Goal: Transaction & Acquisition: Purchase product/service

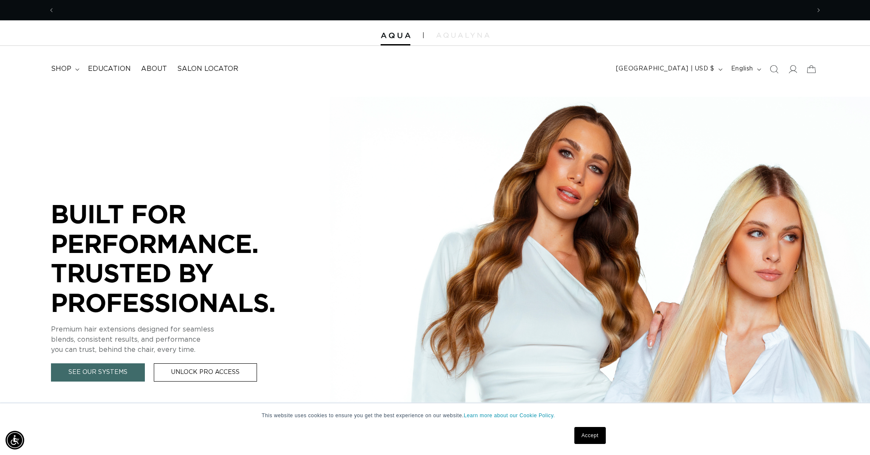
scroll to position [0, 755]
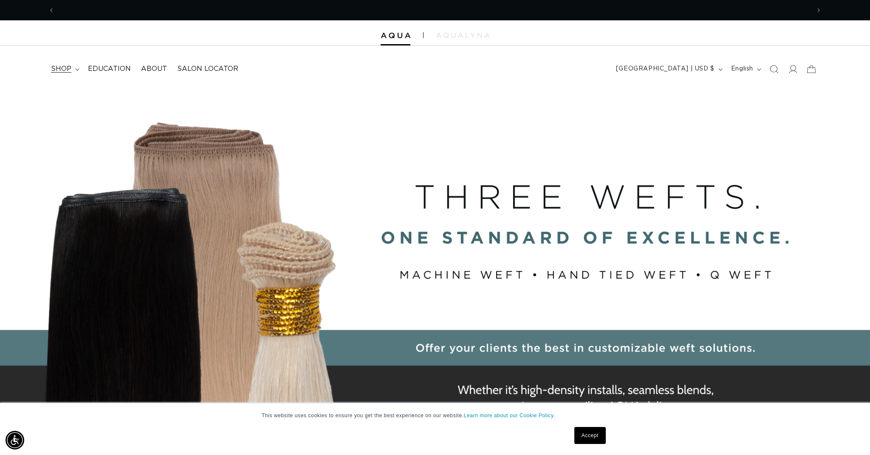
click at [74, 70] on summary "shop" at bounding box center [64, 68] width 37 height 19
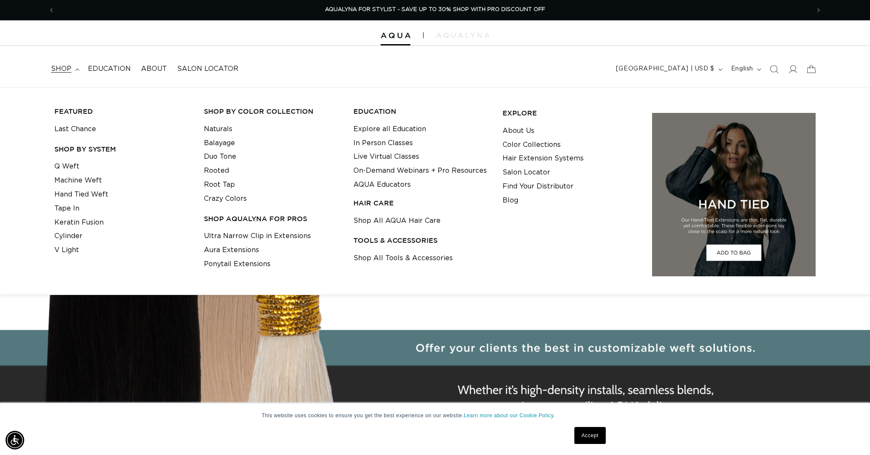
scroll to position [0, 0]
click at [73, 191] on link "Hand Tied Weft" at bounding box center [81, 195] width 54 height 14
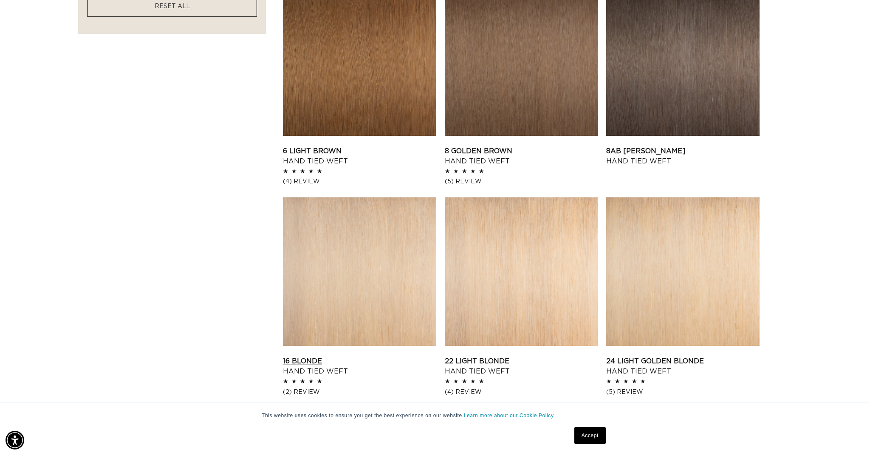
scroll to position [741, 0]
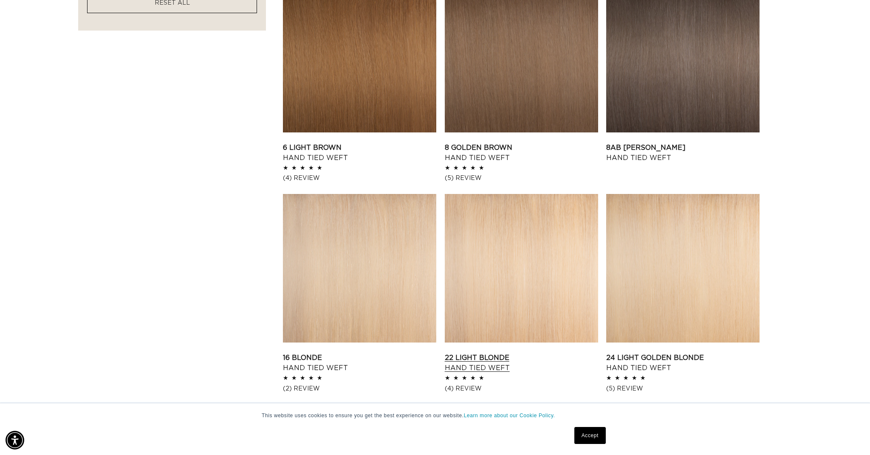
click at [482, 353] on link "22 Light Blonde Hand Tied Weft" at bounding box center [521, 363] width 153 height 20
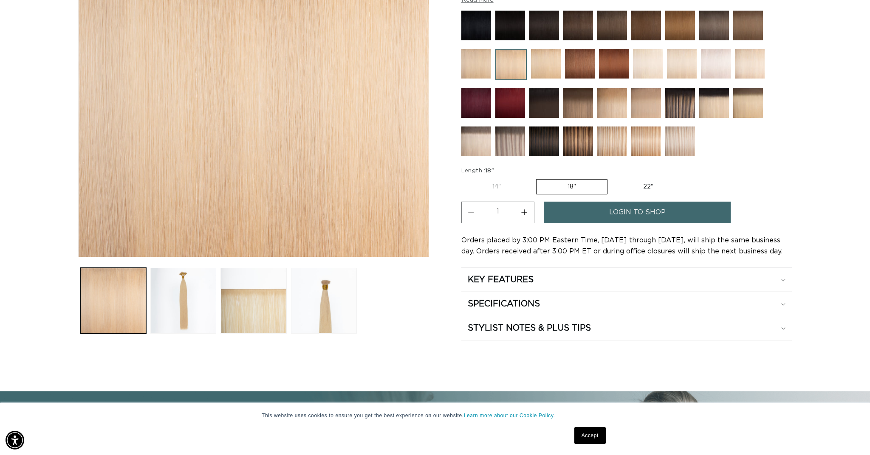
scroll to position [0, 755]
click at [642, 194] on fieldset "Length : 18" 14" Variant sold out or unavailable 18" Variant sold out or unavai…" at bounding box center [573, 181] width 225 height 28
click at [641, 188] on label "22" Variant sold out or unavailable" at bounding box center [648, 187] width 72 height 14
click at [612, 178] on input "22" Variant sold out or unavailable" at bounding box center [611, 177] width 0 height 0
radio input "true"
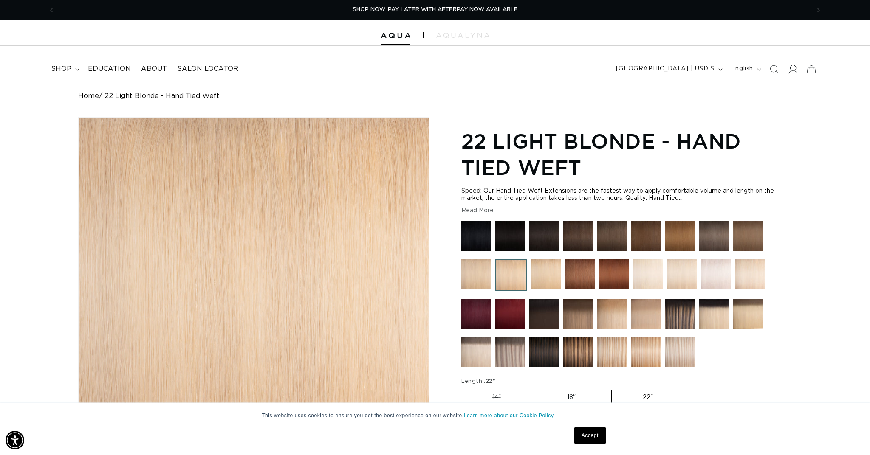
click at [791, 68] on icon at bounding box center [792, 69] width 9 height 9
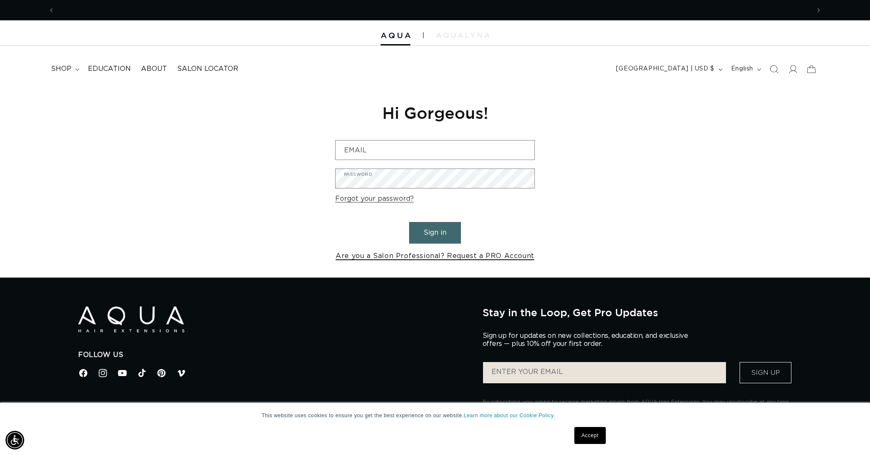
scroll to position [0, 1510]
click at [608, 225] on div "Reset your password We will send you an email to reset your password Email Subm…" at bounding box center [435, 182] width 870 height 191
click at [791, 70] on icon at bounding box center [793, 69] width 9 height 8
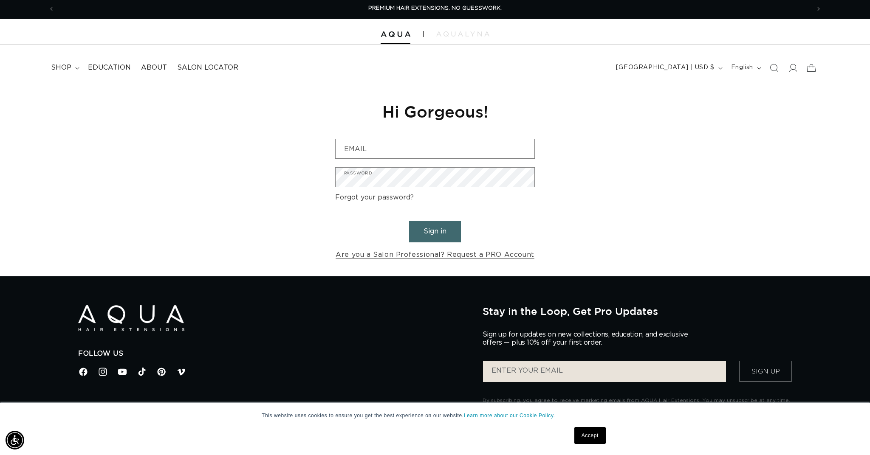
click at [594, 439] on link "Accept" at bounding box center [589, 435] width 31 height 17
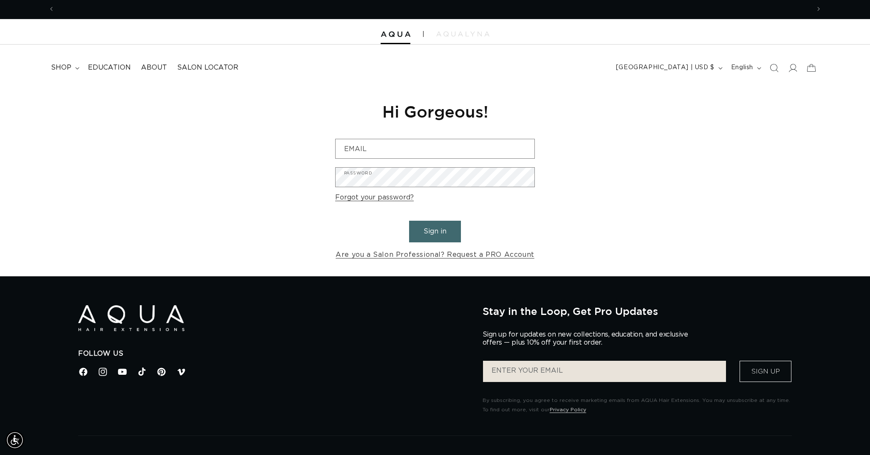
scroll to position [0, 755]
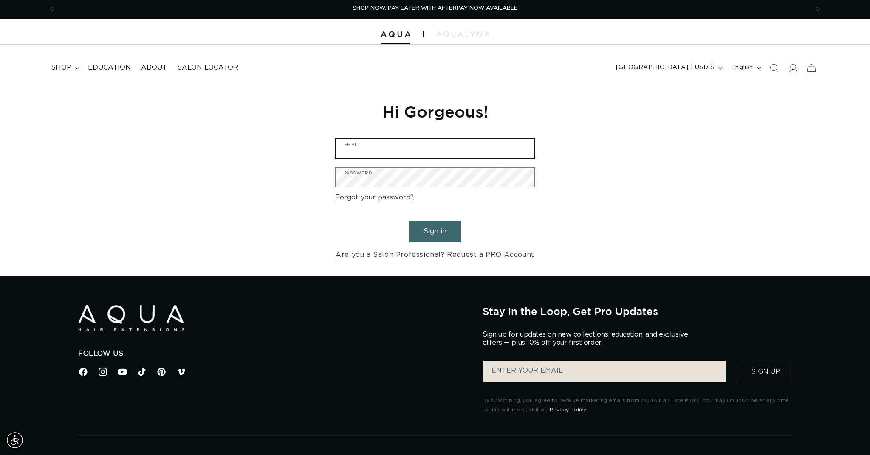
click at [450, 152] on input "Email" at bounding box center [434, 148] width 199 height 19
type input "r"
type input "racrowl"
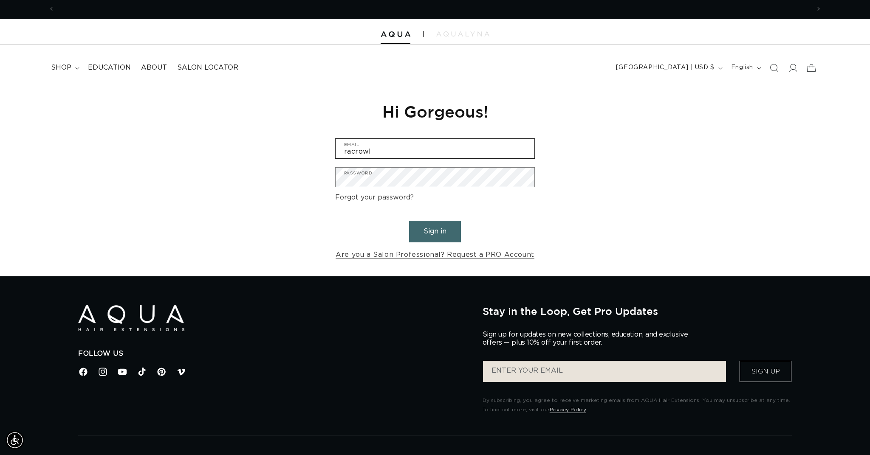
scroll to position [0, 0]
type input "racrowl@yahoo.com"
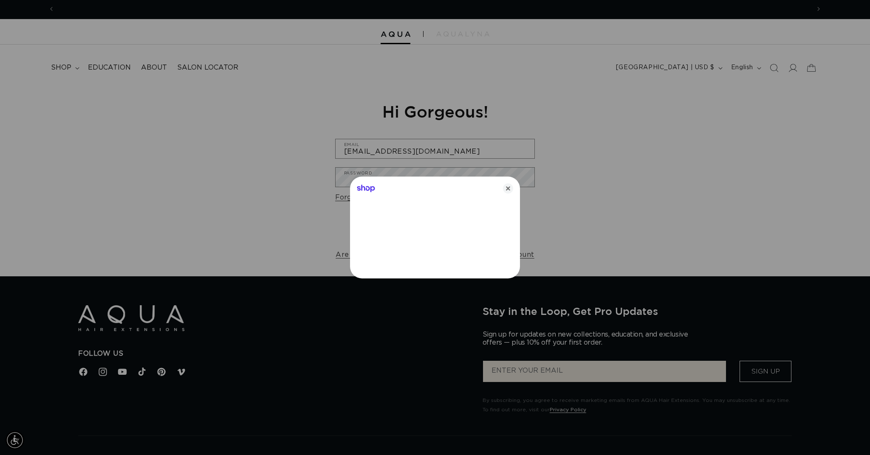
scroll to position [0, 755]
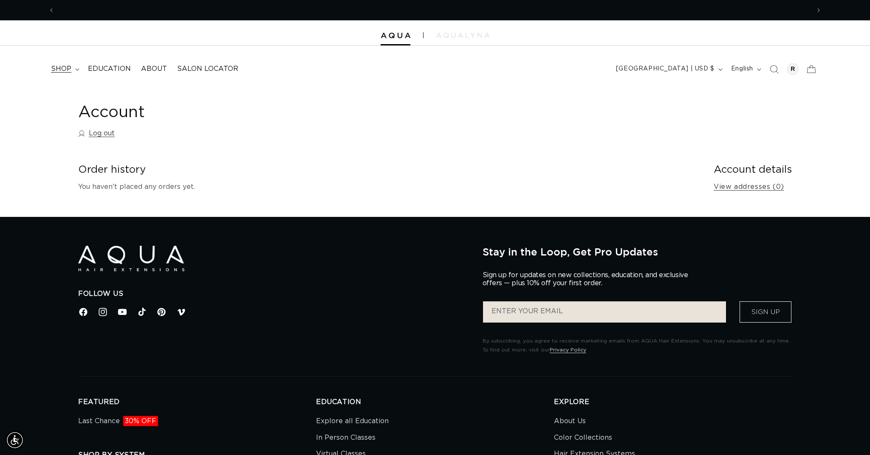
scroll to position [0, 1510]
click at [75, 69] on icon at bounding box center [77, 69] width 4 height 3
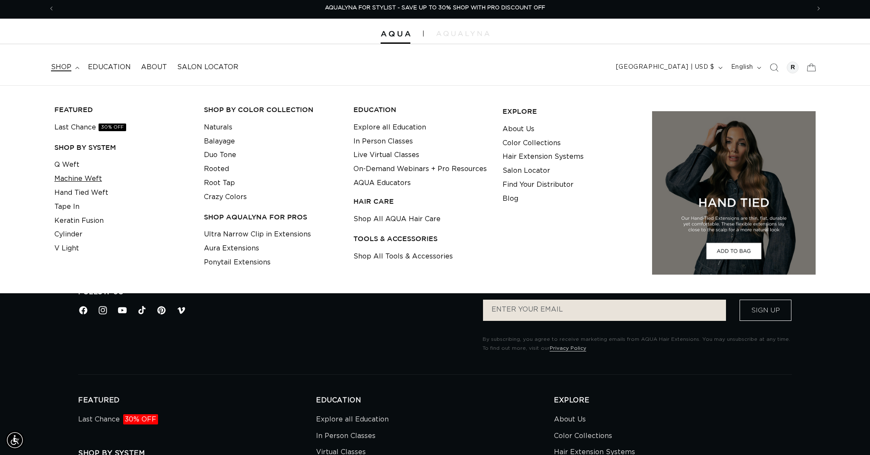
scroll to position [2, 0]
click at [85, 188] on link "Hand Tied Weft" at bounding box center [81, 193] width 54 height 14
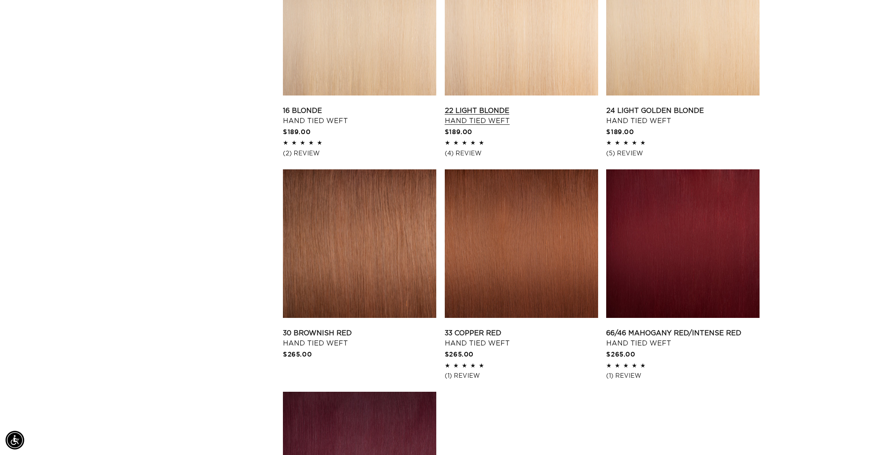
click at [502, 106] on link "22 Light Blonde Hand Tied Weft" at bounding box center [521, 116] width 153 height 20
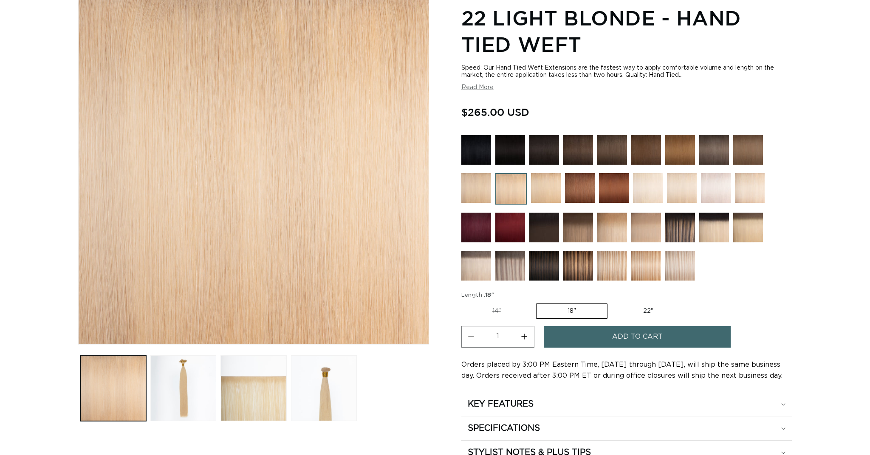
scroll to position [123, 0]
click at [645, 307] on label "22" Variant sold out or unavailable" at bounding box center [648, 311] width 72 height 14
click at [612, 302] on input "22" Variant sold out or unavailable" at bounding box center [611, 302] width 0 height 0
radio input "true"
